Goal: Navigation & Orientation: Find specific page/section

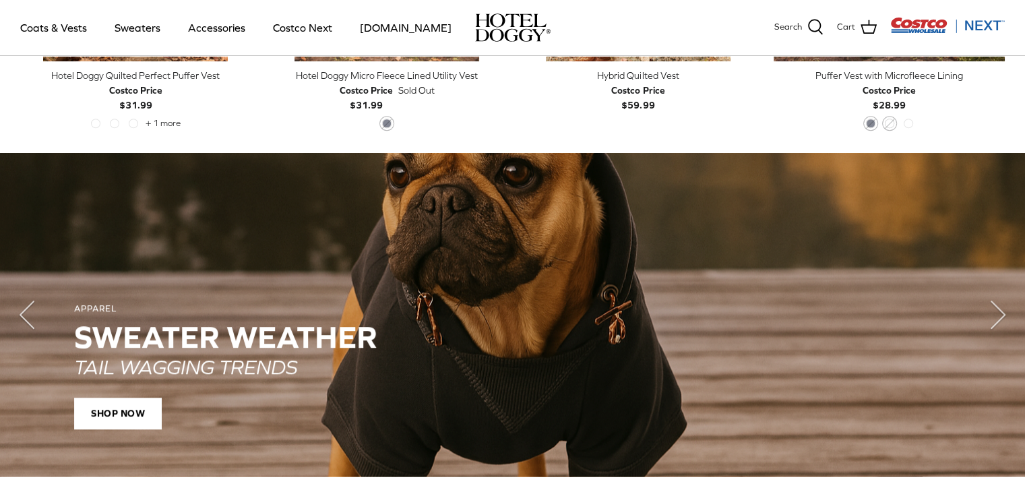
scroll to position [976, 0]
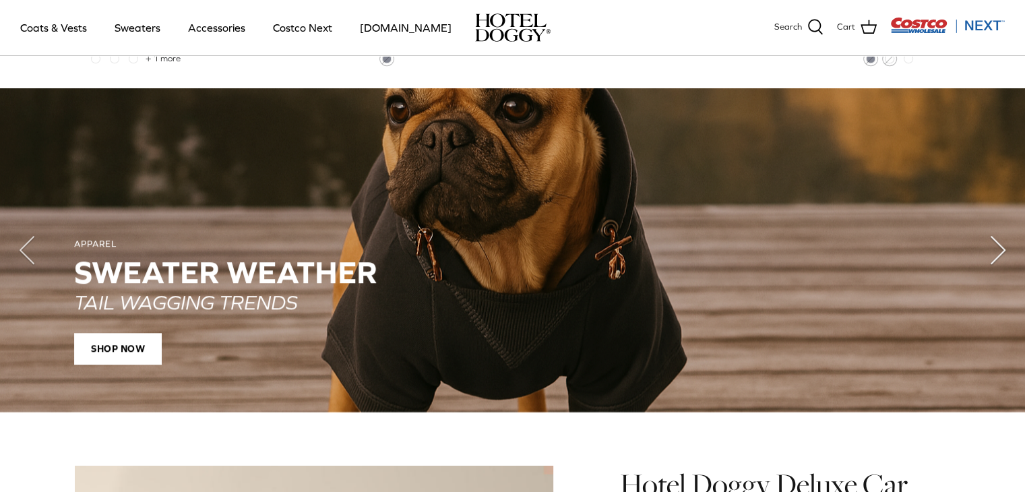
click at [1003, 243] on icon "Right" at bounding box center [998, 250] width 54 height 54
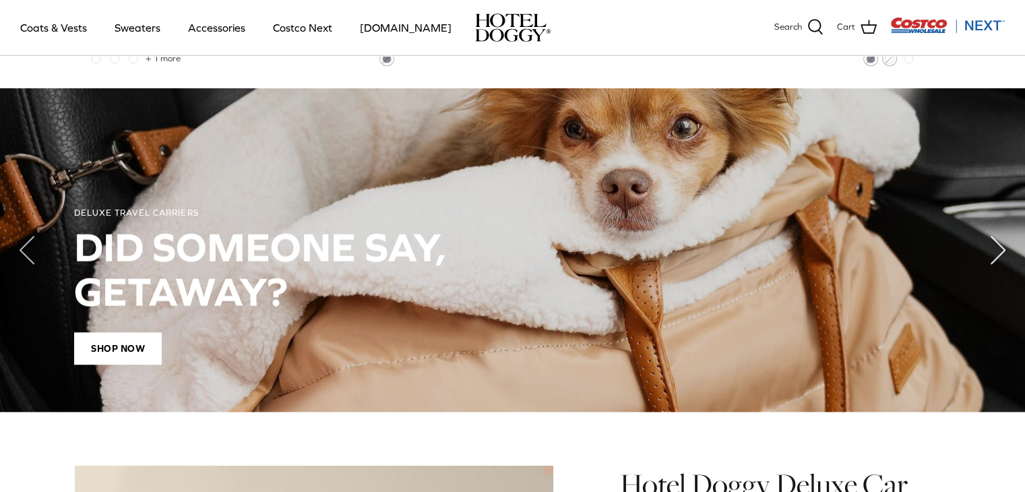
click at [1003, 243] on icon "Right" at bounding box center [998, 250] width 54 height 54
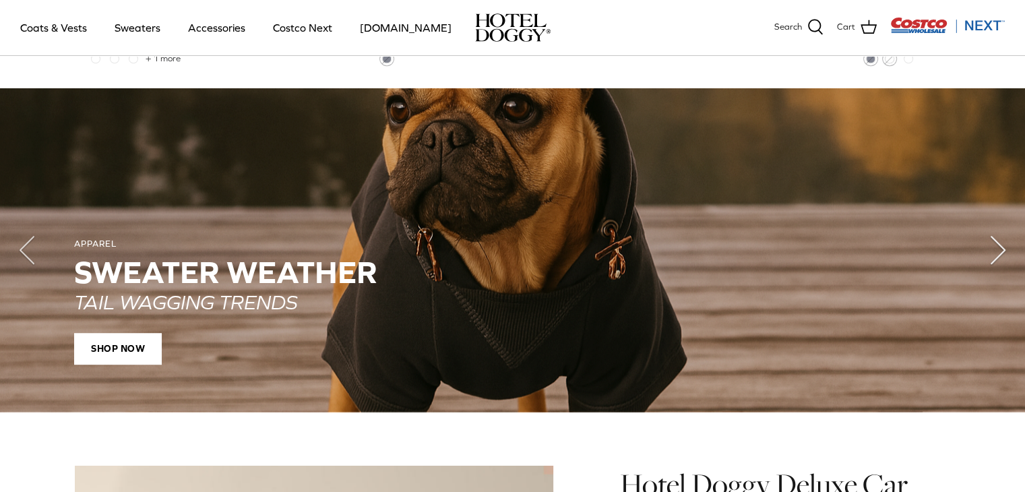
click at [1003, 243] on icon "Right" at bounding box center [998, 250] width 54 height 54
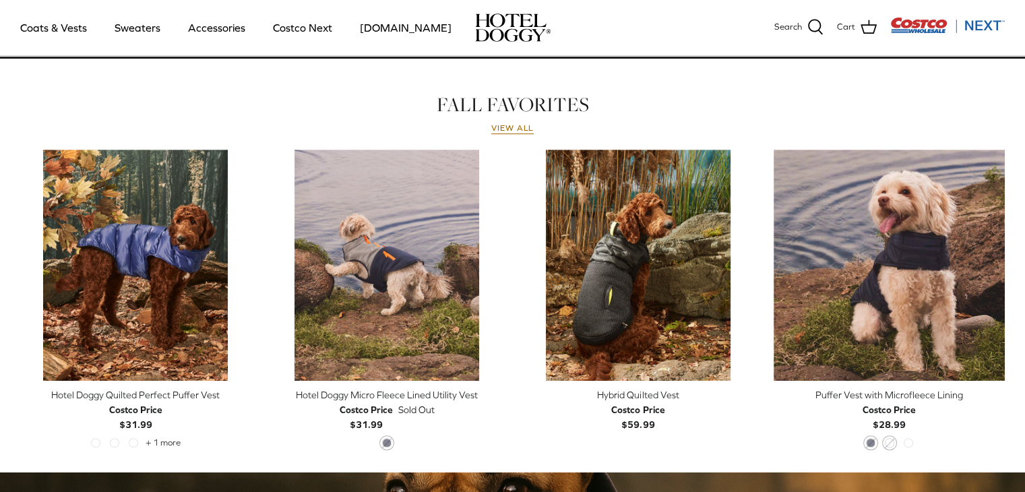
scroll to position [571, 0]
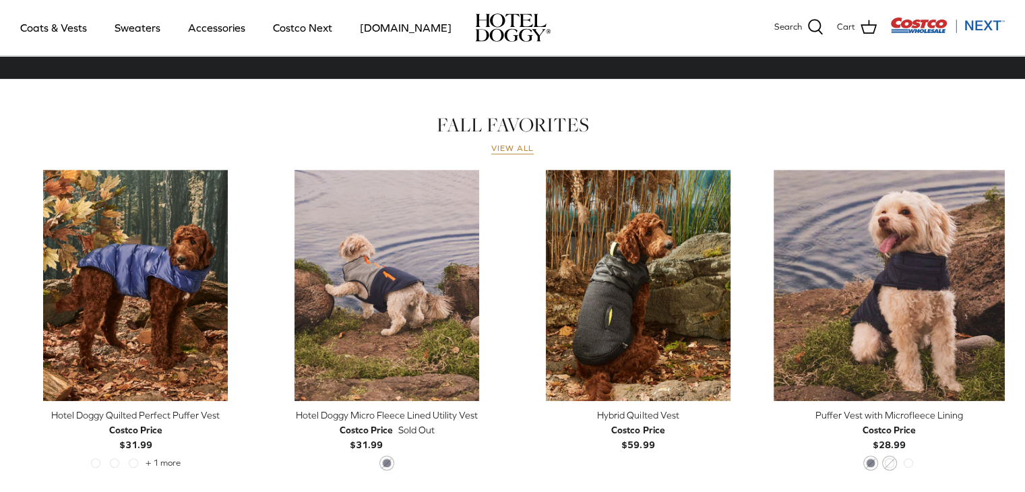
click at [507, 148] on link "View all" at bounding box center [512, 149] width 43 height 11
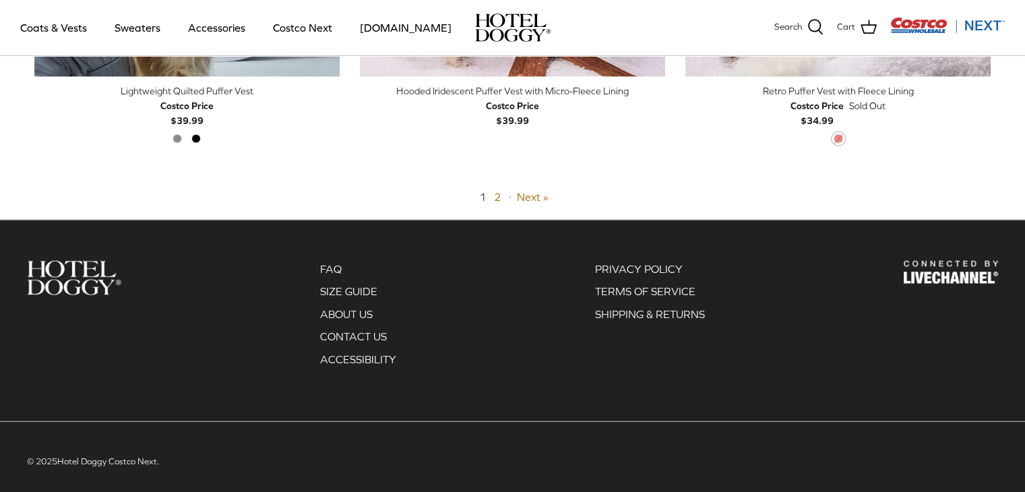
scroll to position [3526, 0]
